Goal: Task Accomplishment & Management: Use online tool/utility

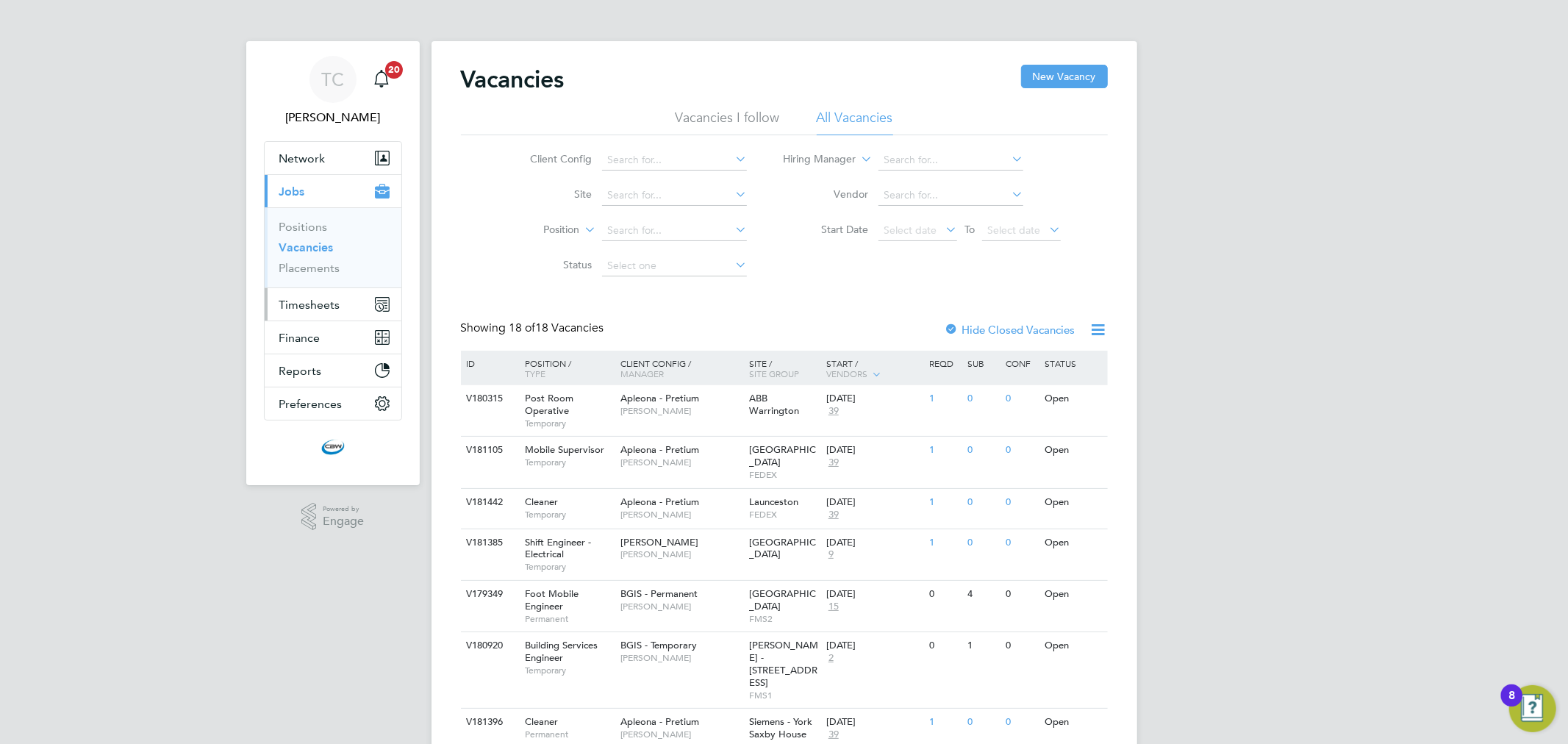
click at [326, 311] on span "Timesheets" at bounding box center [309, 304] width 61 height 14
click at [311, 255] on link "Timesheets" at bounding box center [309, 260] width 61 height 14
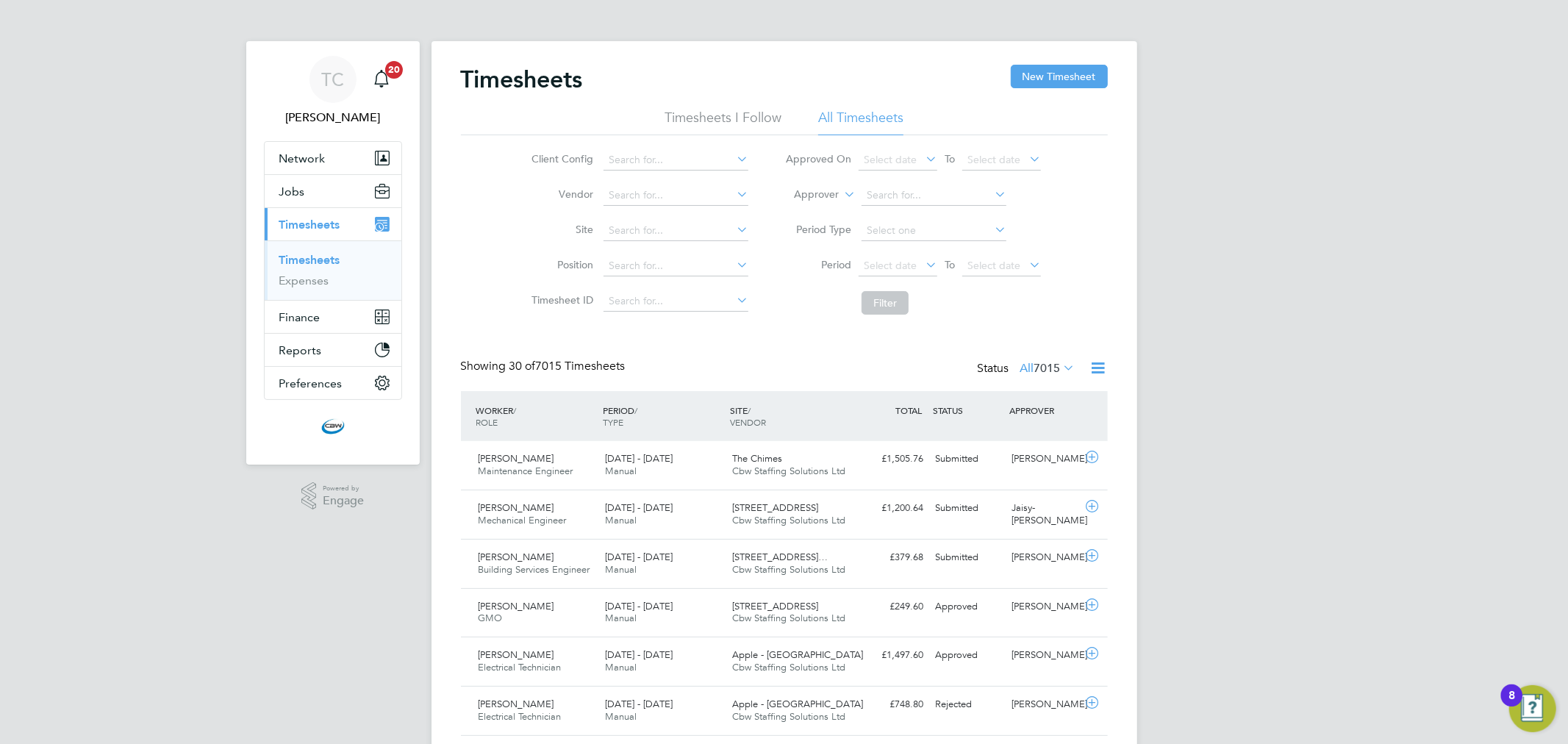
click at [1098, 370] on icon at bounding box center [1098, 368] width 19 height 19
click at [957, 405] on li "Export Timesheets" at bounding box center [1006, 402] width 195 height 20
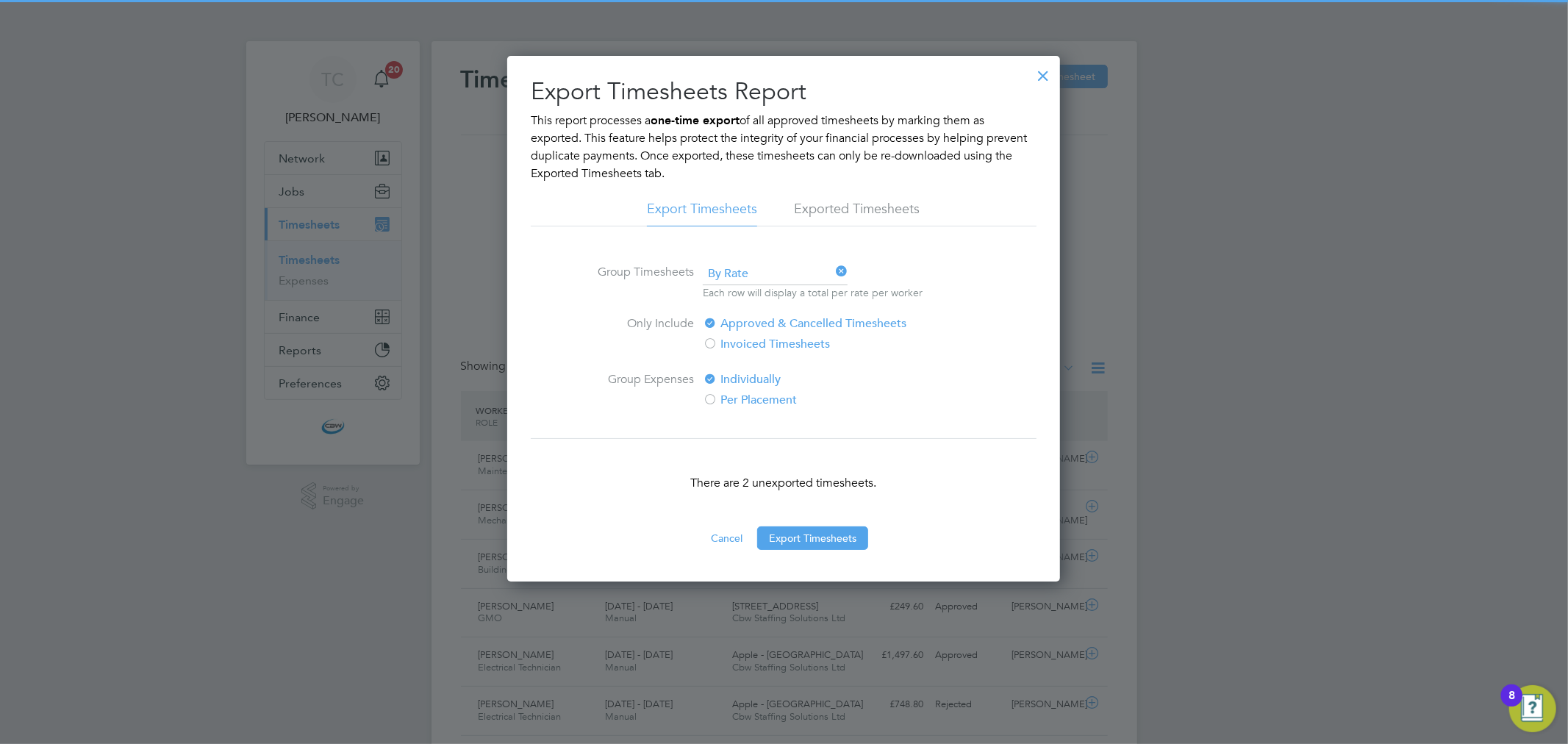
click at [794, 559] on div "Export Timesheets Report This report processes a one-time export of all approve…" at bounding box center [783, 319] width 553 height 526
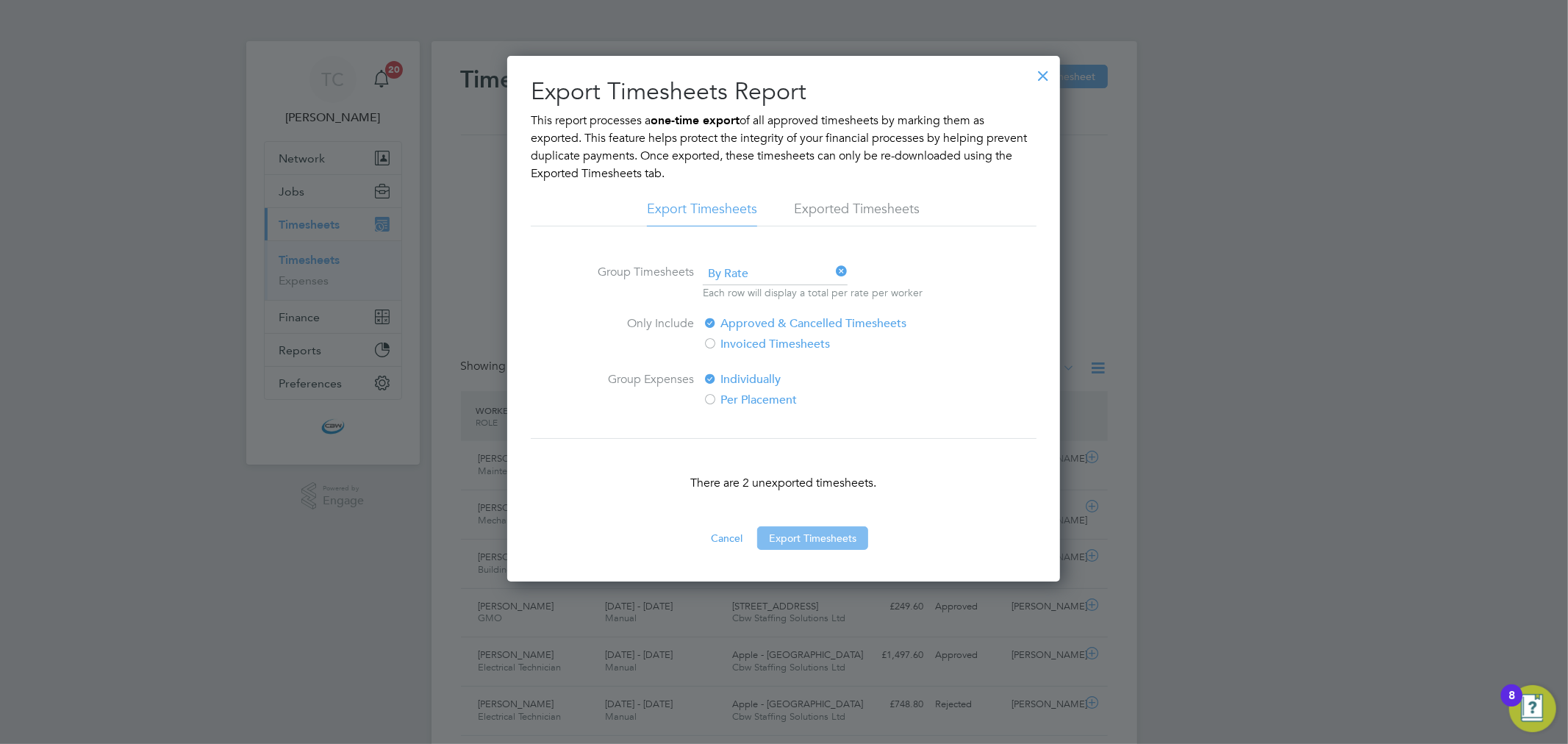
click at [787, 534] on button "Export Timesheets" at bounding box center [812, 538] width 111 height 24
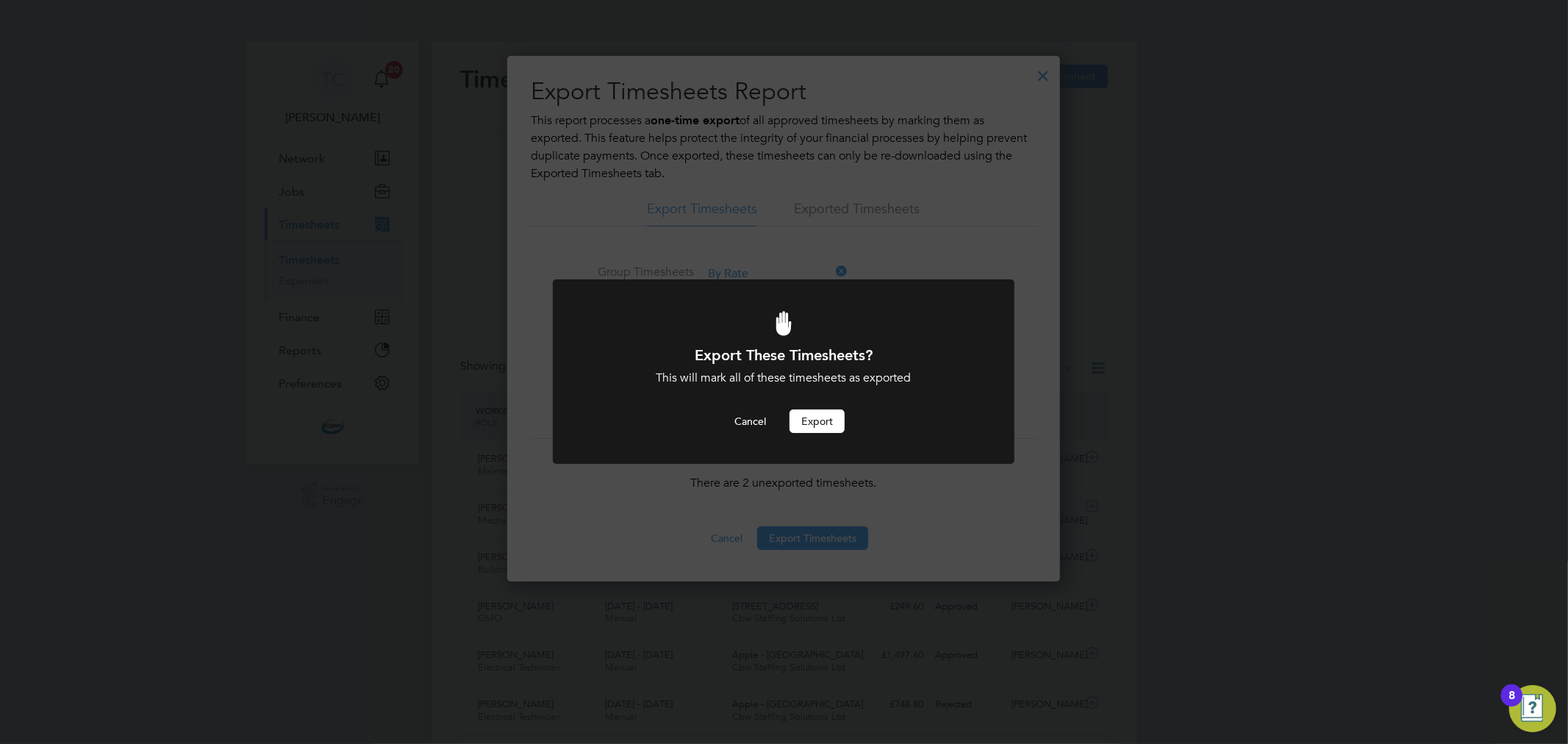
click at [818, 420] on button "Export" at bounding box center [817, 421] width 55 height 24
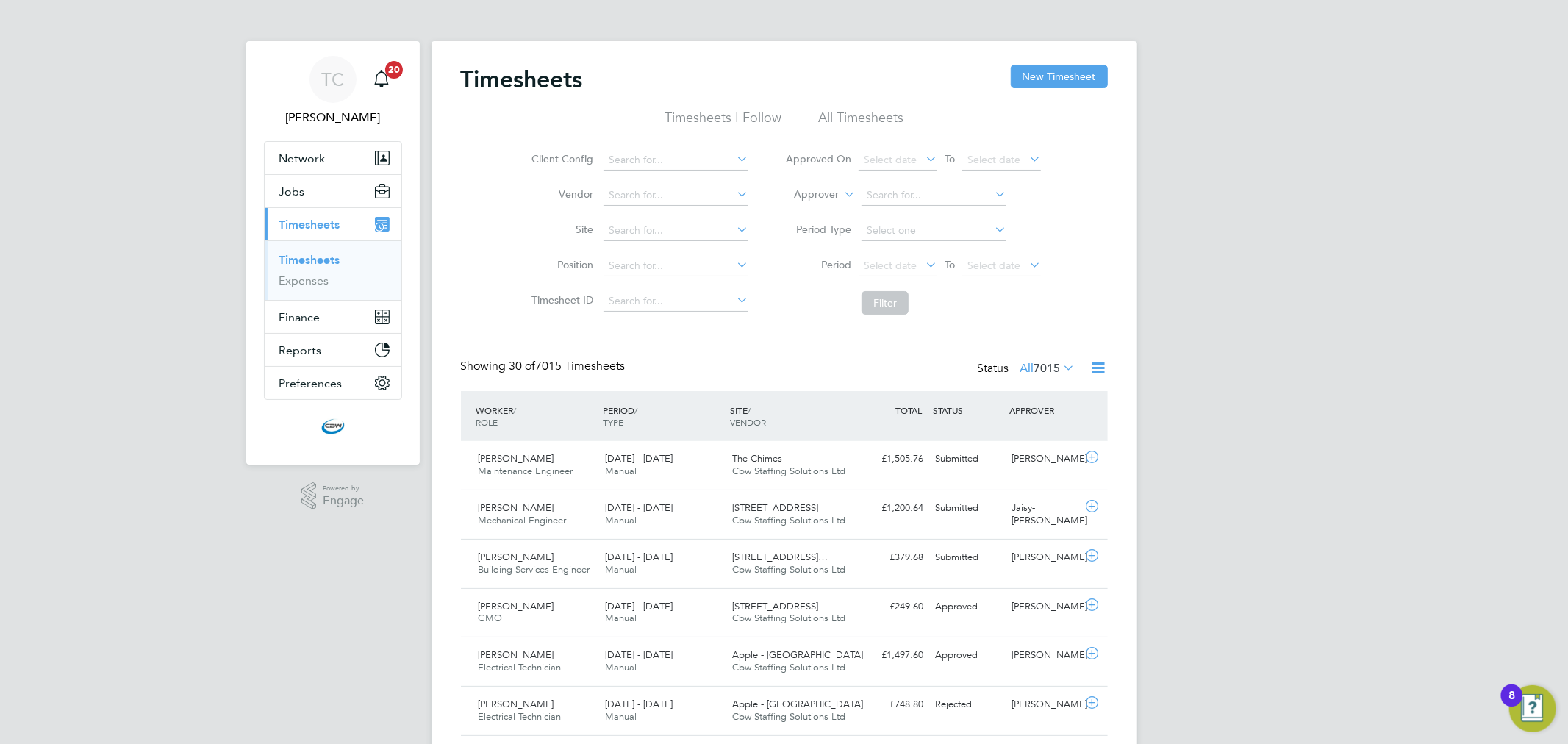
click at [1102, 365] on icon at bounding box center [1098, 368] width 19 height 19
click at [987, 406] on li "Export Timesheets" at bounding box center [1006, 402] width 195 height 20
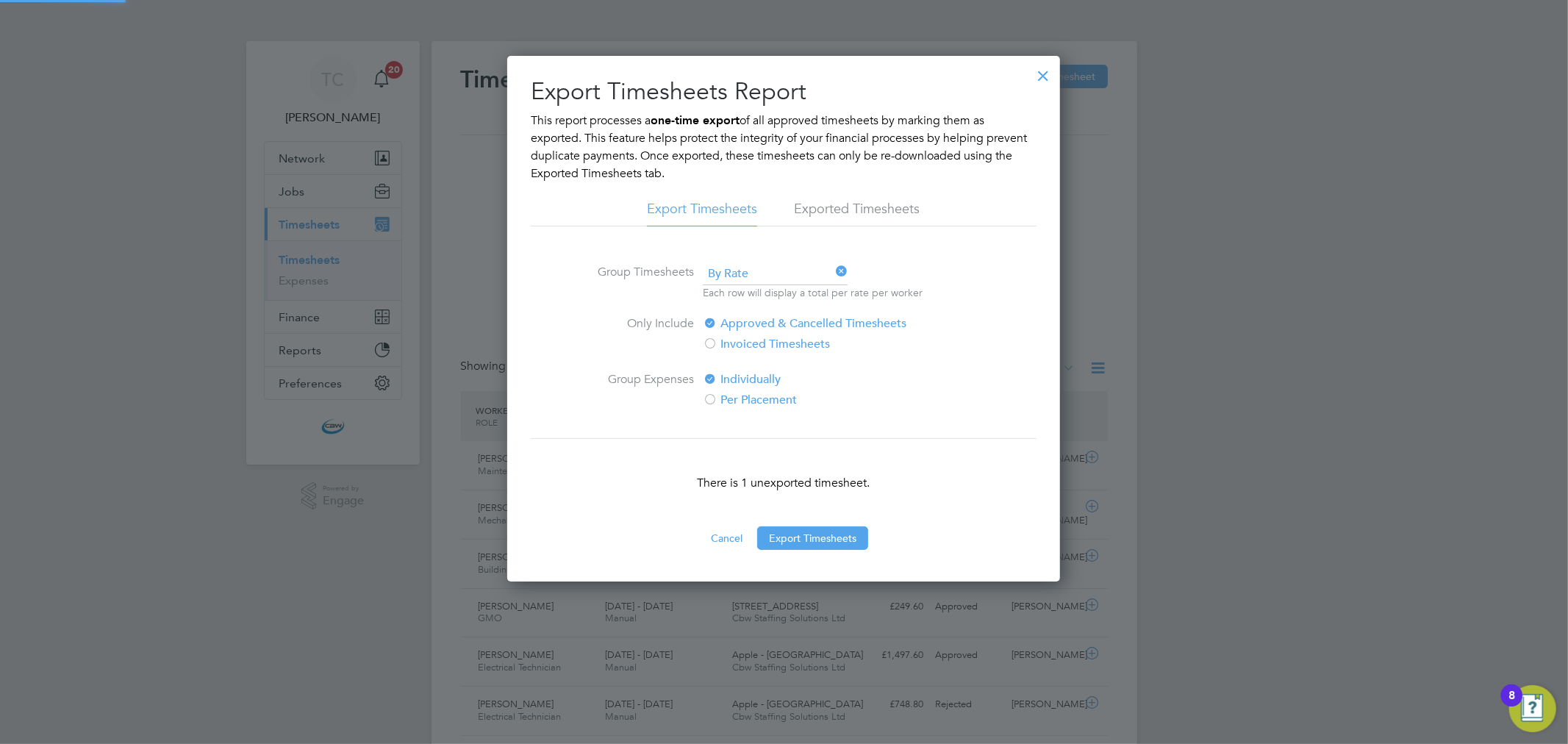
scroll to position [7, 7]
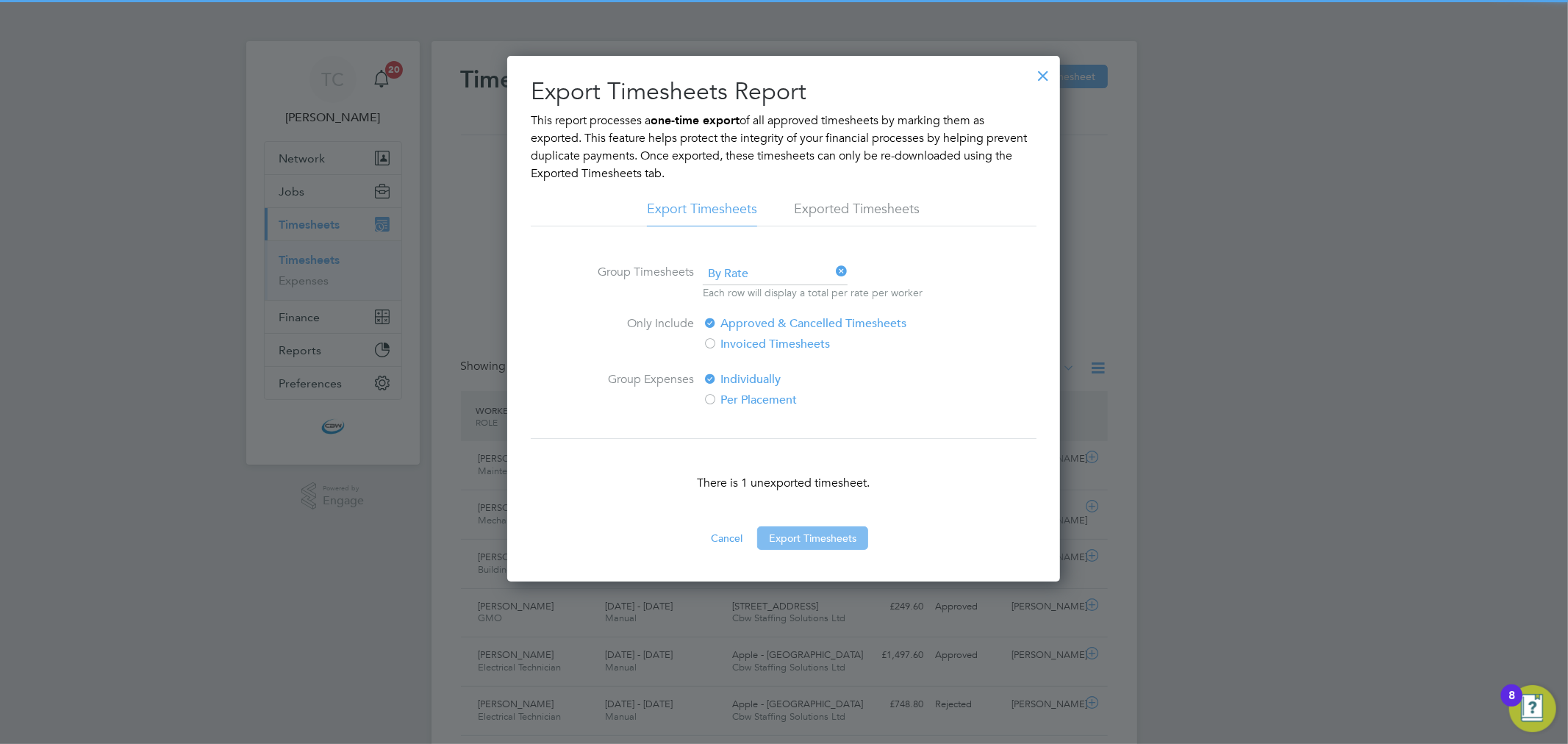
click at [821, 527] on button "Export Timesheets" at bounding box center [812, 538] width 111 height 24
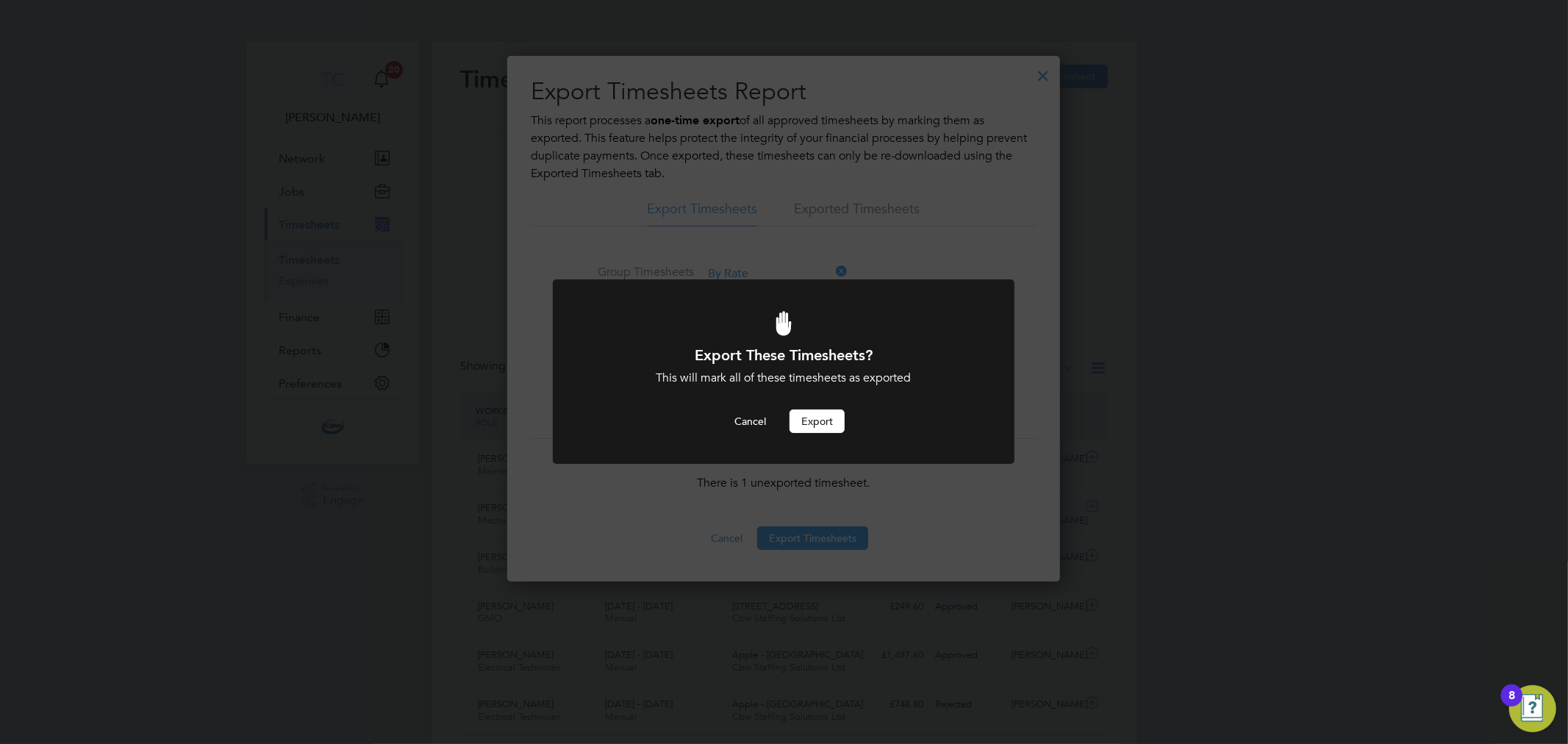
click at [802, 421] on button "Export" at bounding box center [817, 421] width 55 height 24
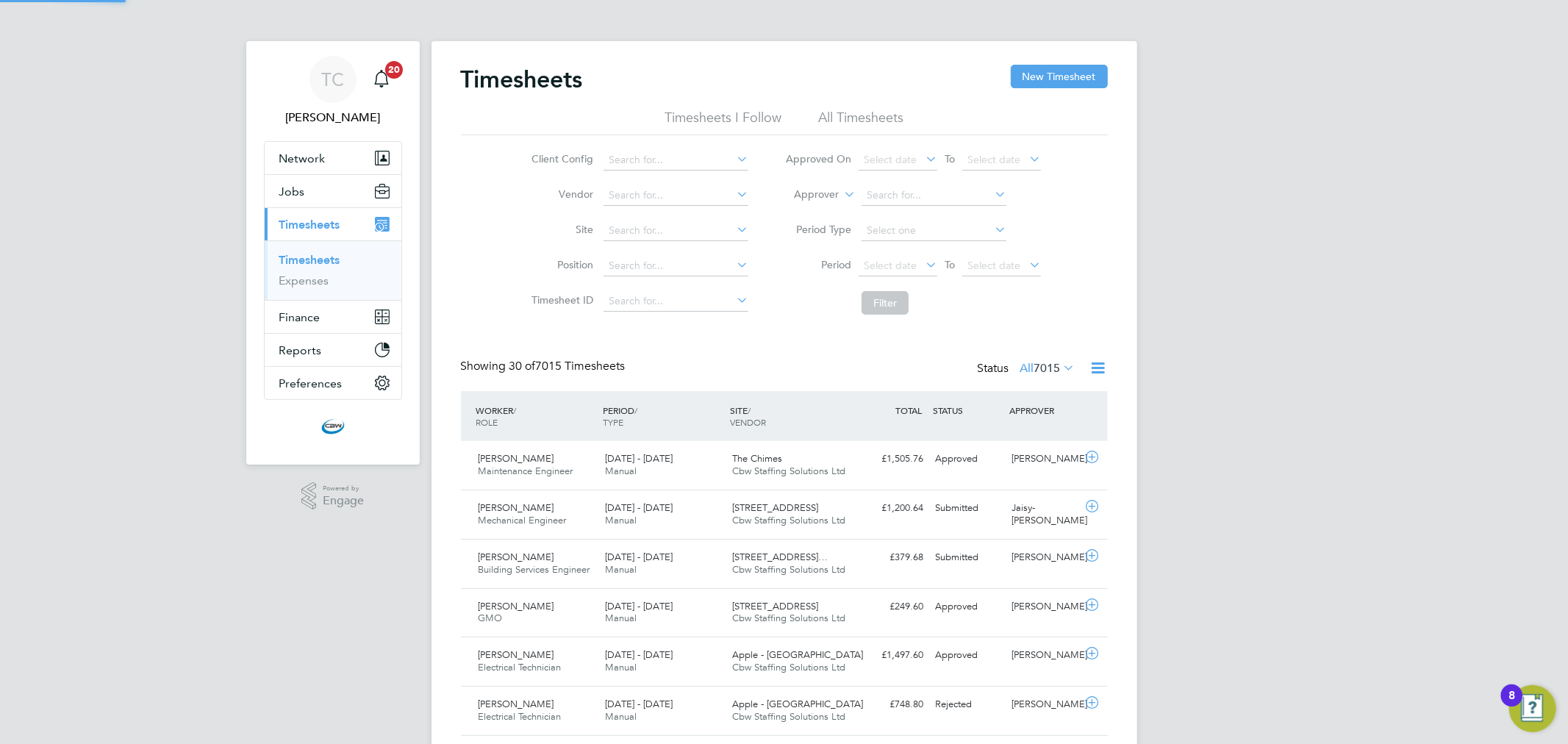
scroll to position [37, 128]
click at [1089, 363] on icon at bounding box center [1098, 368] width 19 height 19
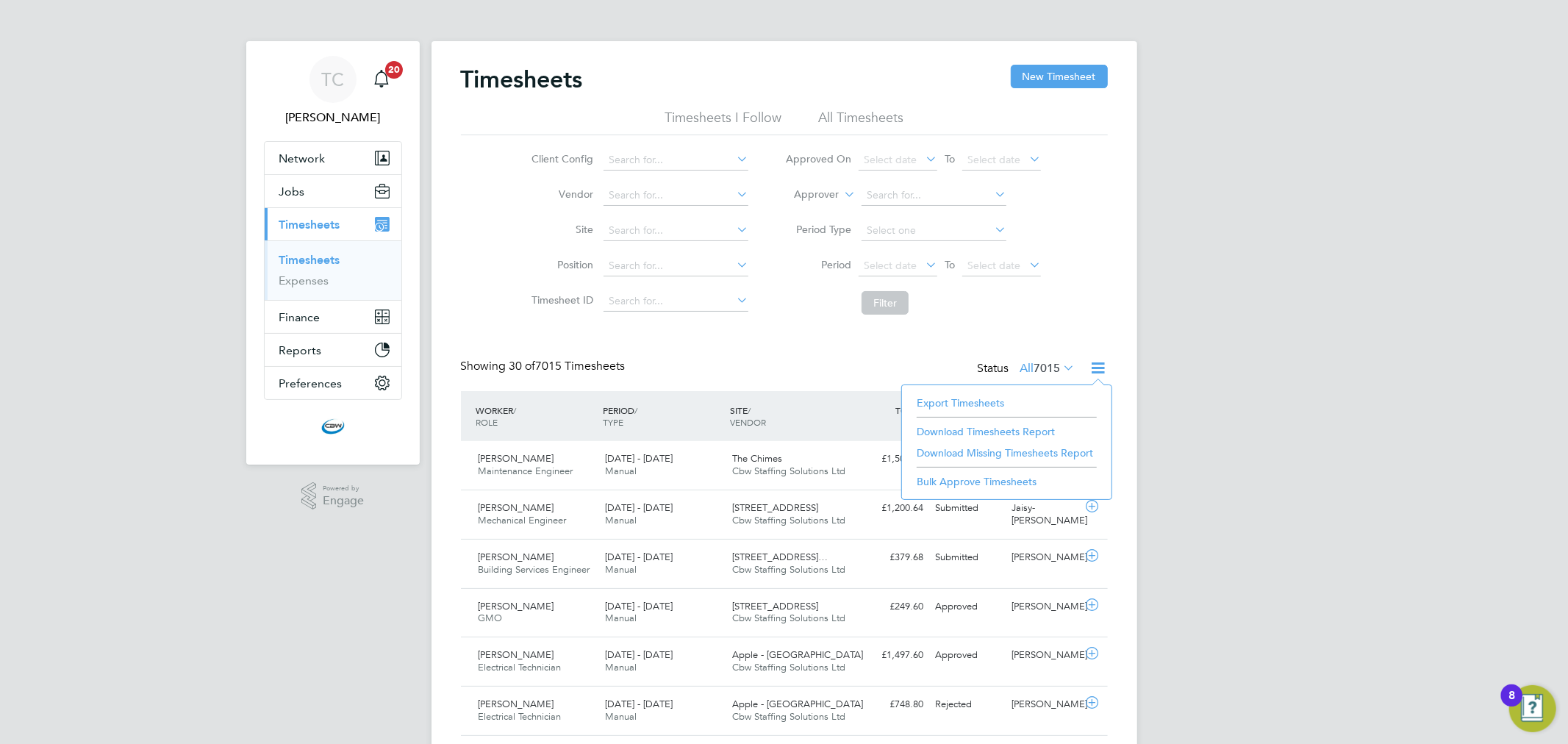
click at [707, 360] on div "Showing 30 of 7015 Timesheets Status All 7015" at bounding box center [784, 375] width 647 height 33
